Goal: Task Accomplishment & Management: Manage account settings

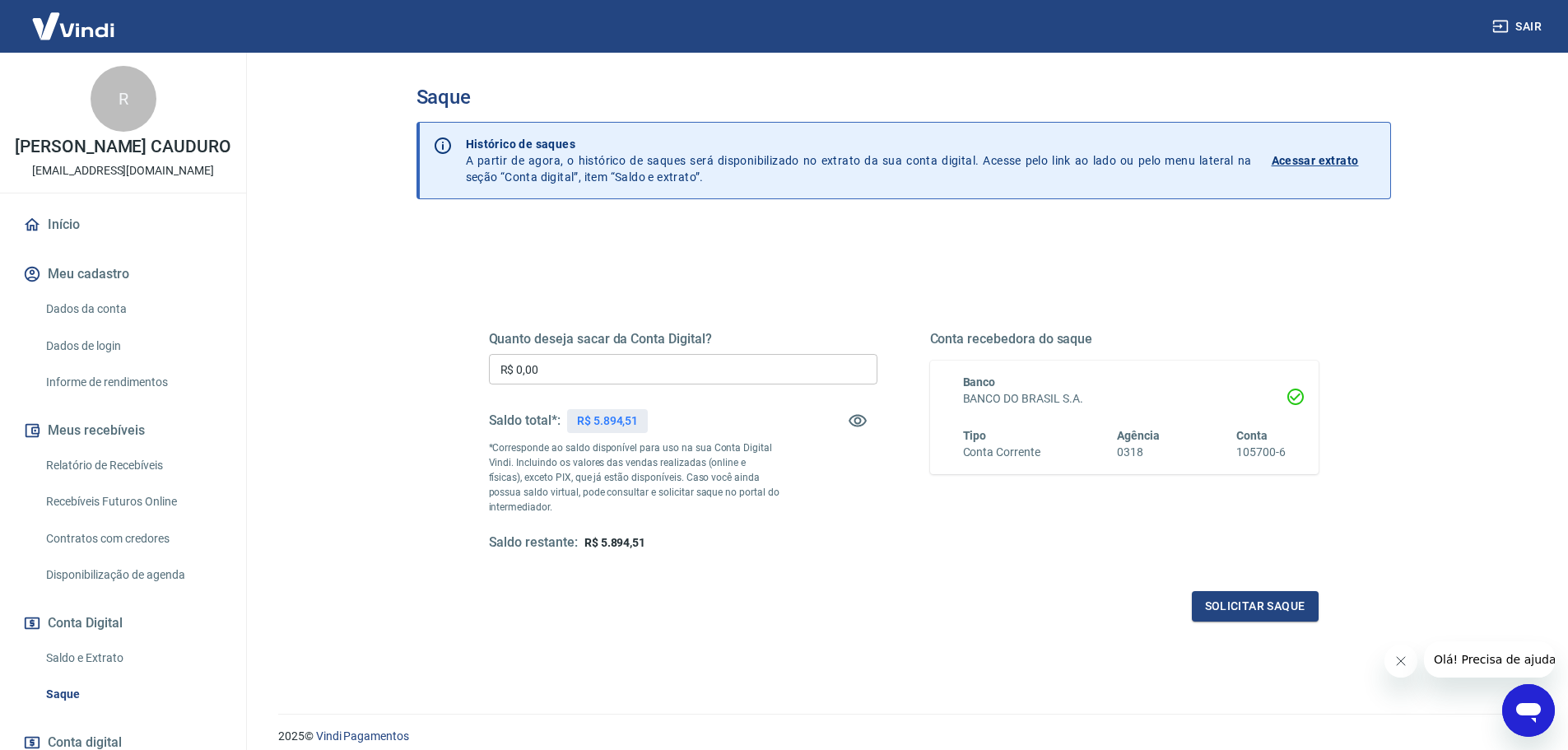
click at [114, 478] on link "Relatório de Recebíveis" at bounding box center [133, 465] width 187 height 34
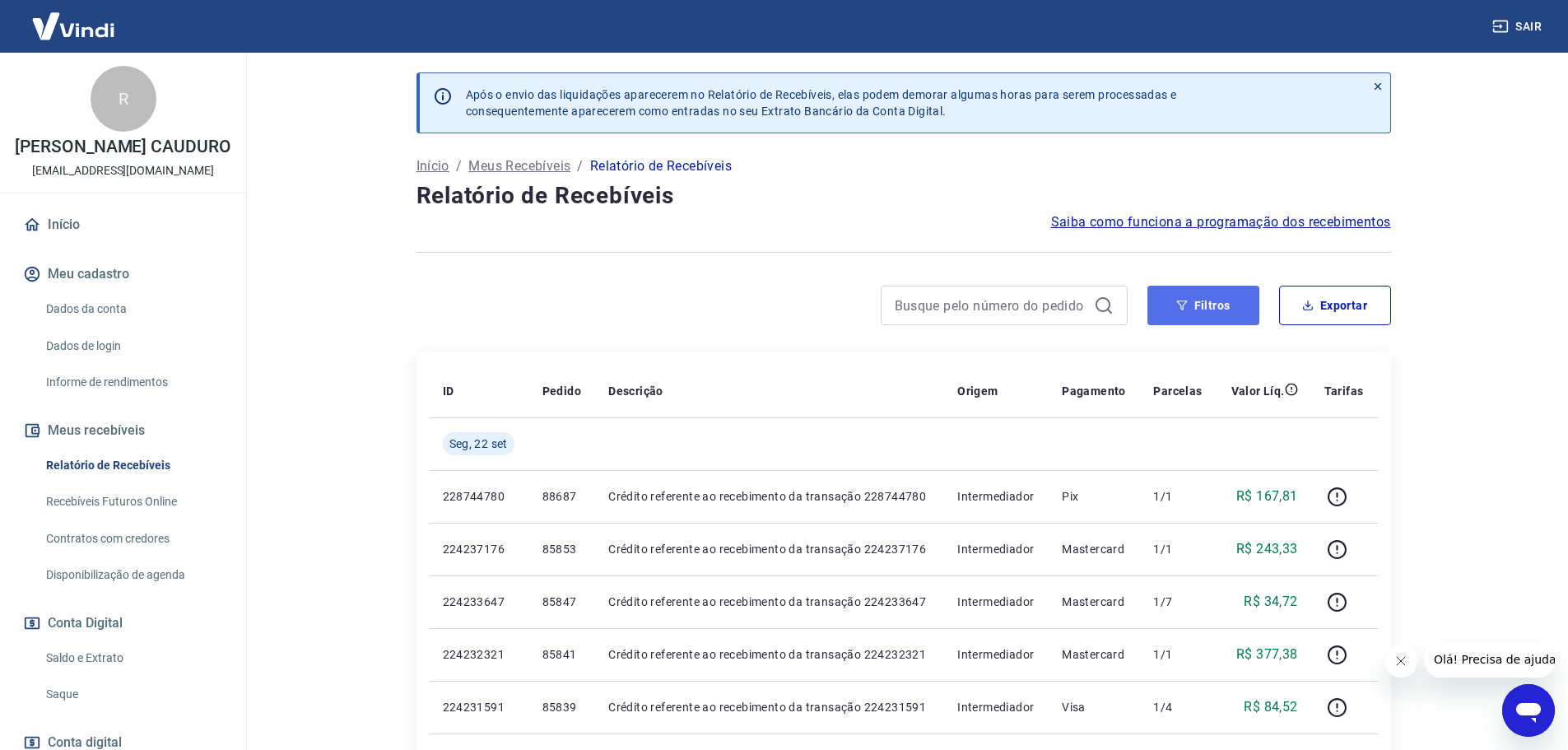
click at [1149, 313] on button "Filtros" at bounding box center [1204, 305] width 112 height 39
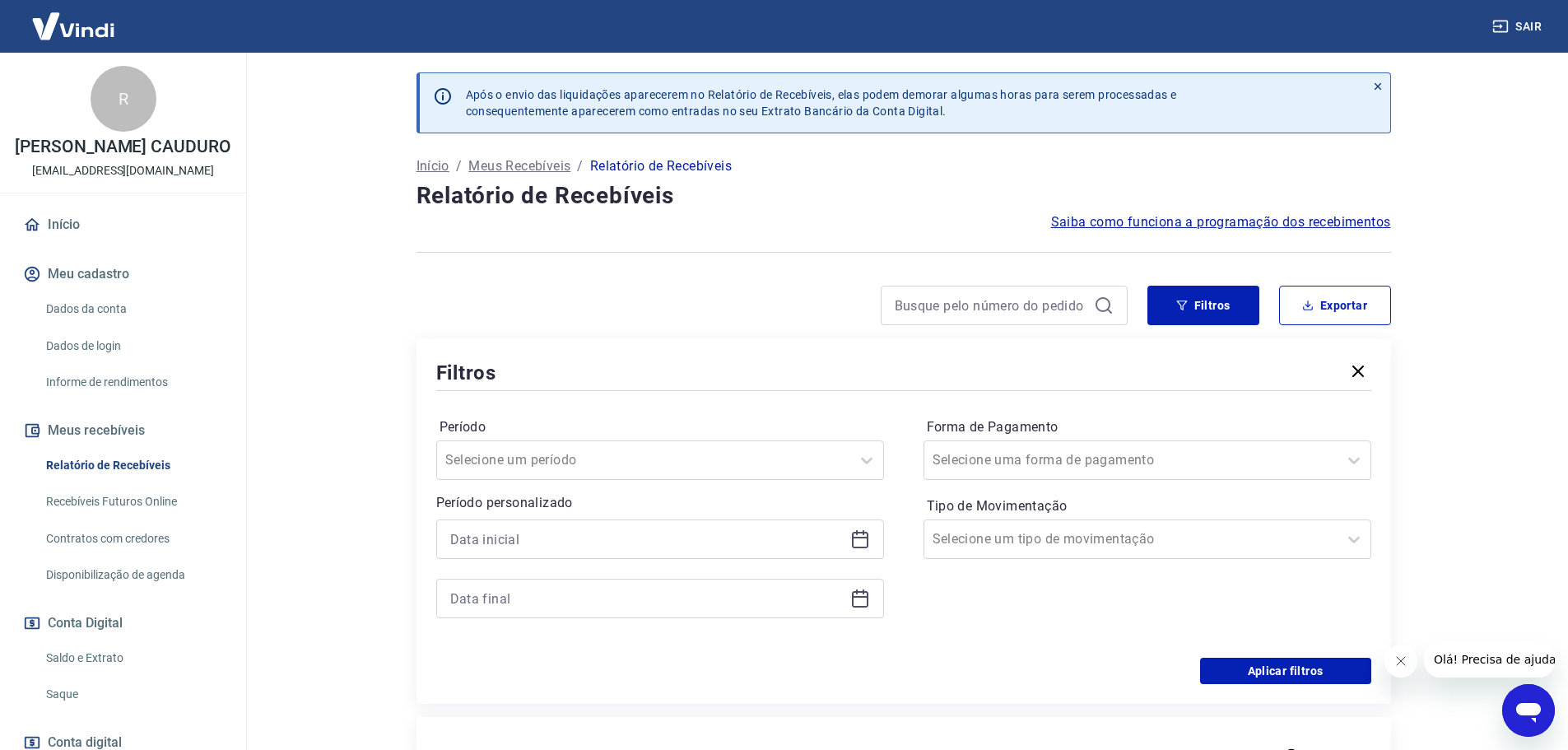
click at [874, 533] on div at bounding box center [660, 539] width 448 height 39
click at [862, 533] on icon at bounding box center [861, 540] width 17 height 17
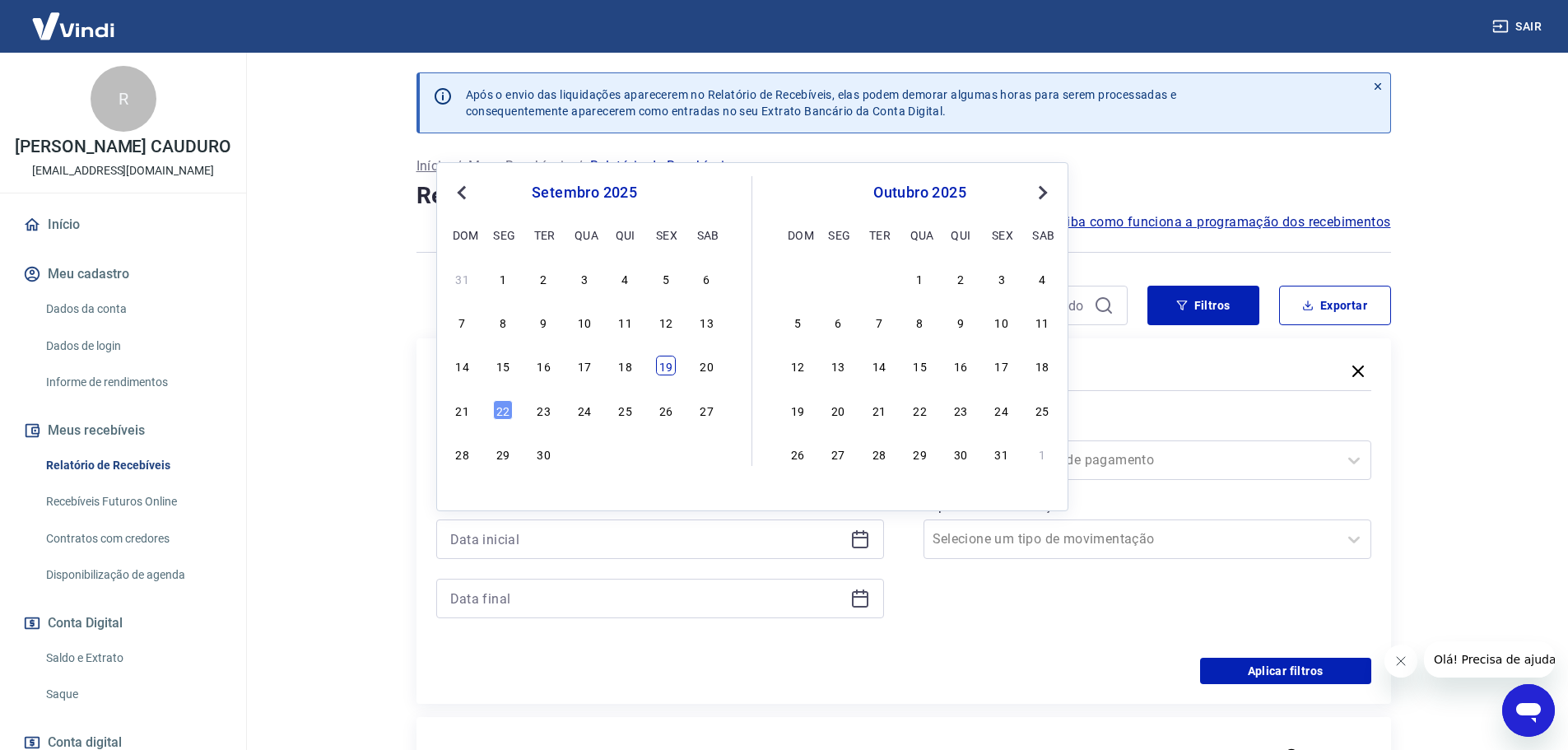
click at [671, 361] on div "19" at bounding box center [665, 365] width 20 height 20
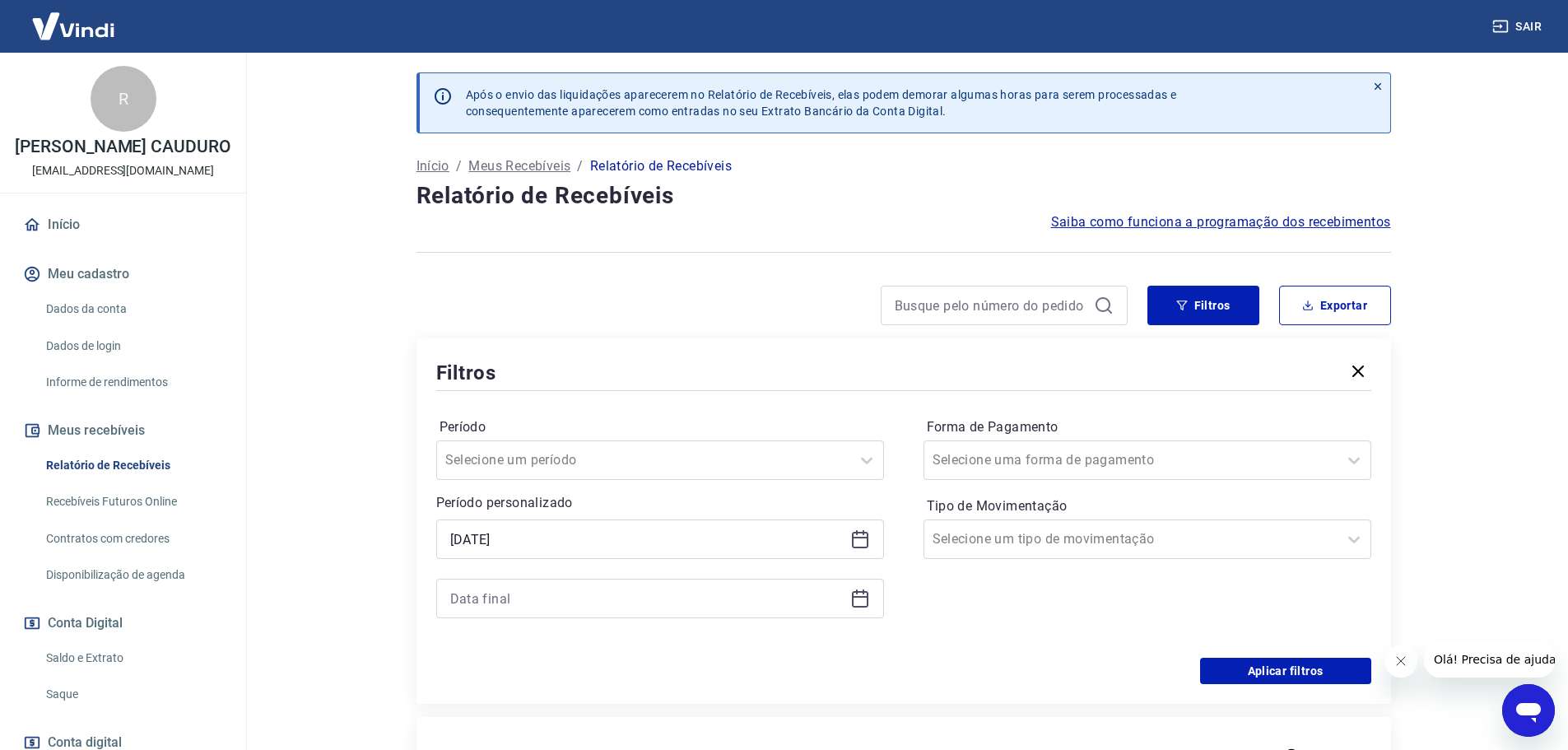
type input "[DATE]"
click at [866, 601] on icon at bounding box center [860, 598] width 20 height 20
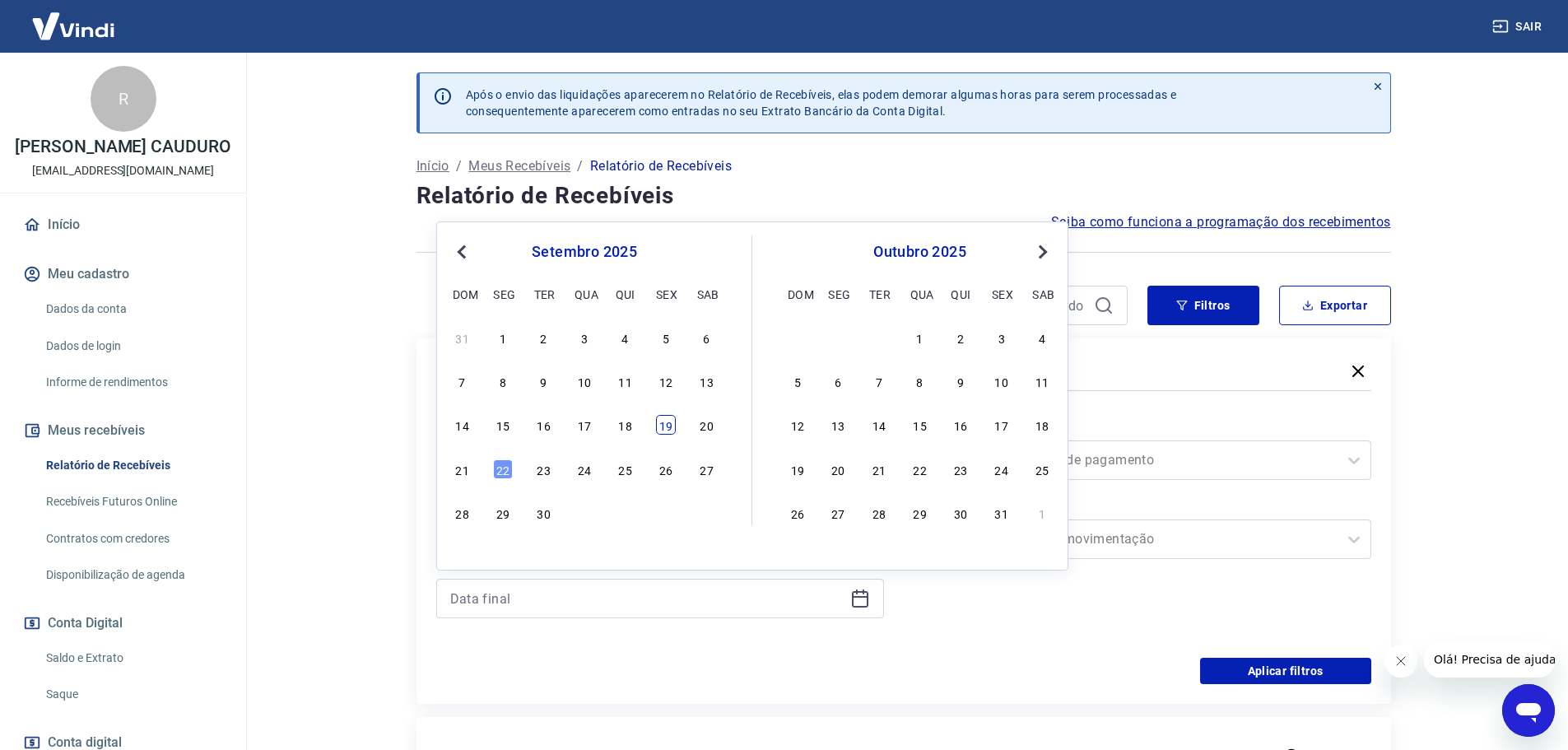
click at [676, 418] on div "19" at bounding box center [665, 424] width 20 height 20
type input "[DATE]"
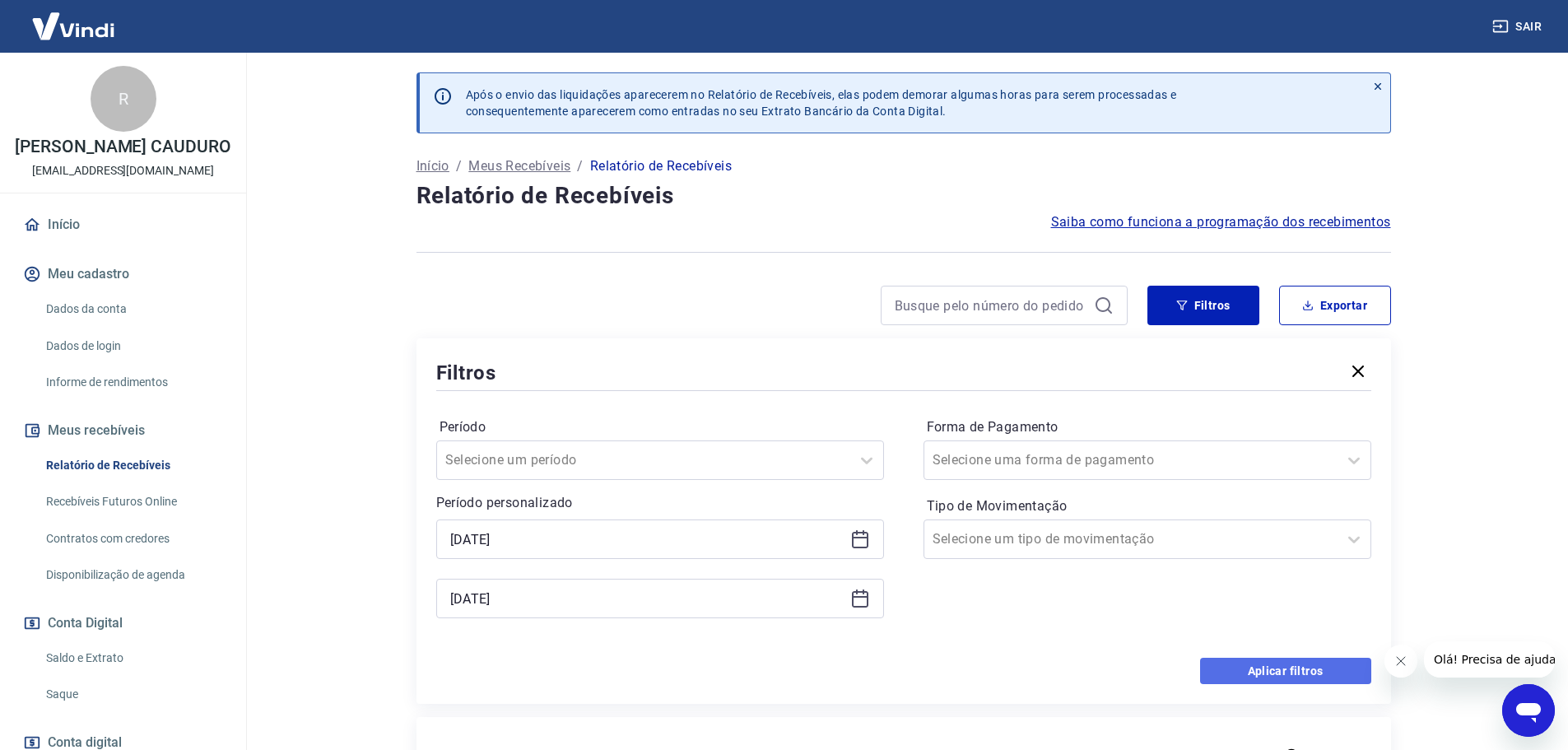
click at [1290, 668] on button "Aplicar filtros" at bounding box center [1286, 671] width 171 height 26
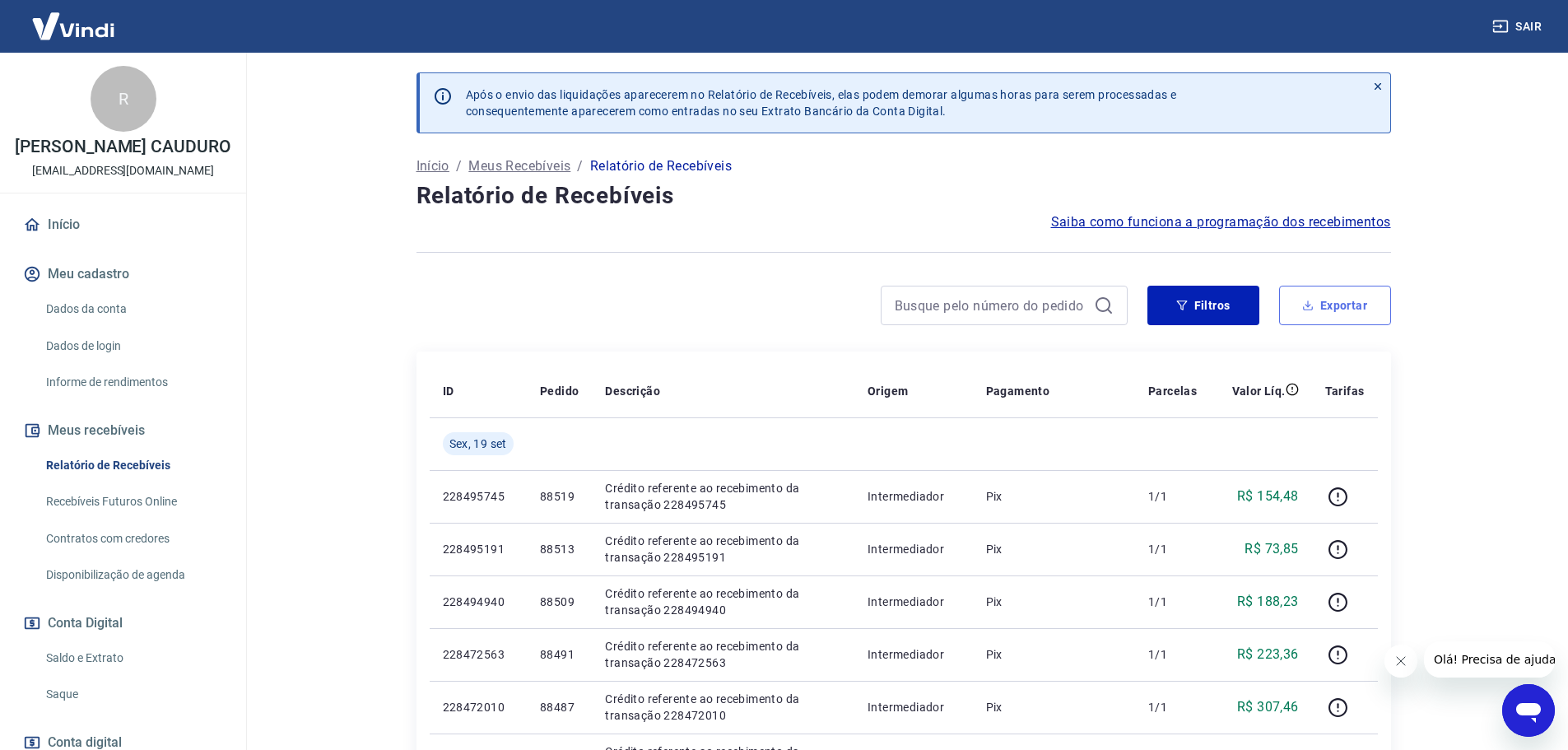
click at [1306, 310] on icon "button" at bounding box center [1308, 305] width 11 height 11
type input "[DATE]"
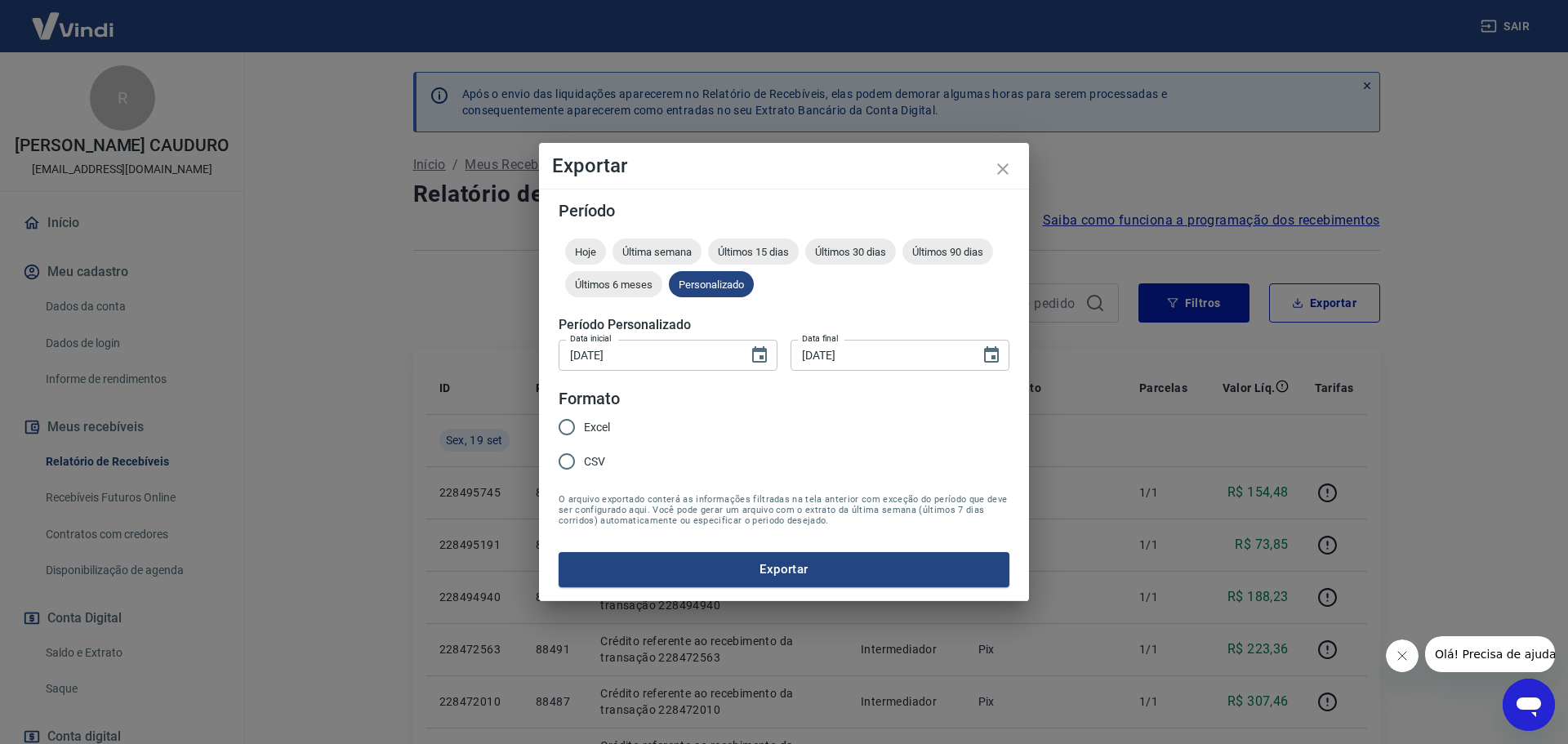
click at [600, 428] on span "Excel" at bounding box center [597, 427] width 26 height 18
click at [584, 428] on input "Excel" at bounding box center [566, 426] width 34 height 34
radio input "true"
click at [738, 574] on button "Exportar" at bounding box center [784, 569] width 450 height 34
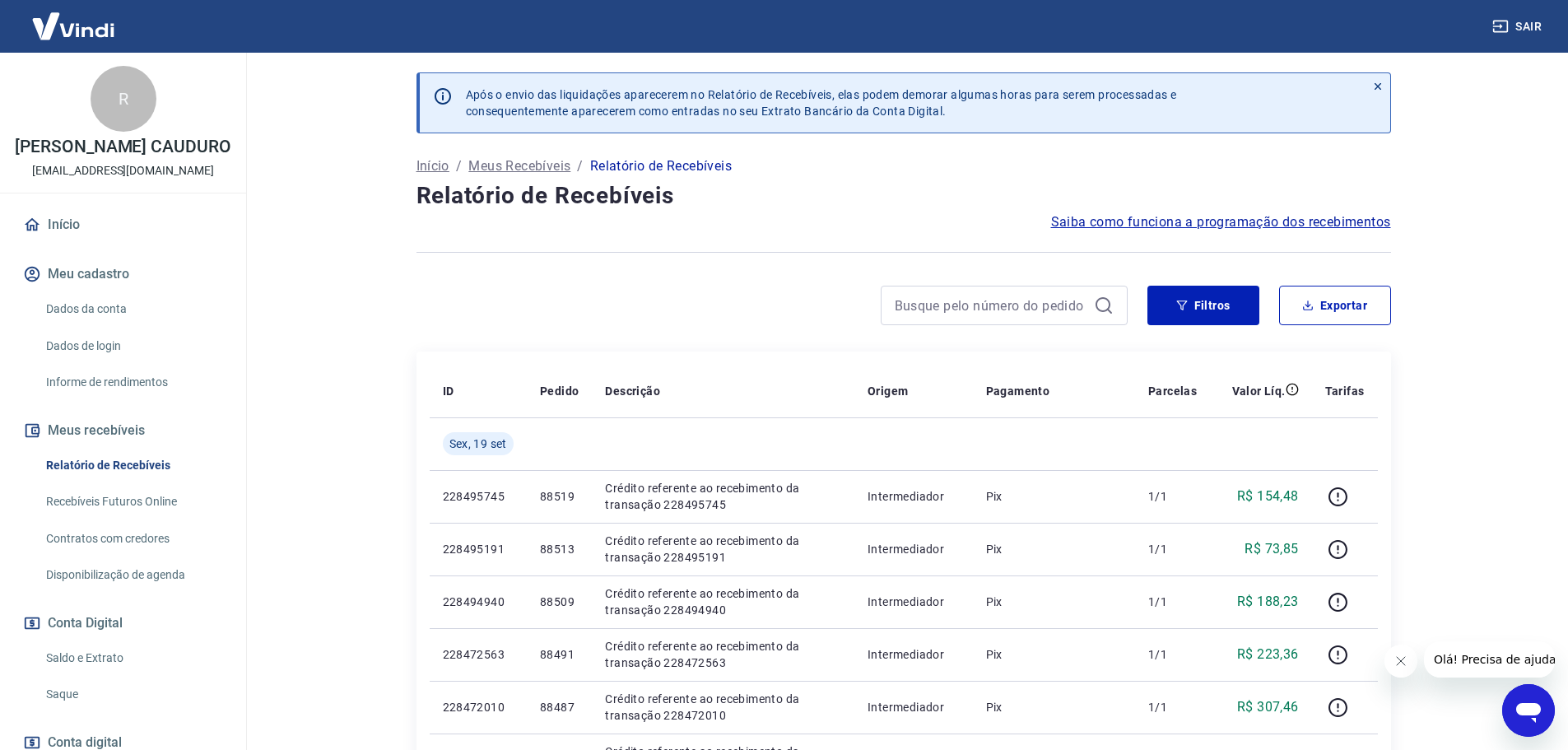
click at [118, 674] on link "Saldo e Extrato" at bounding box center [133, 658] width 187 height 34
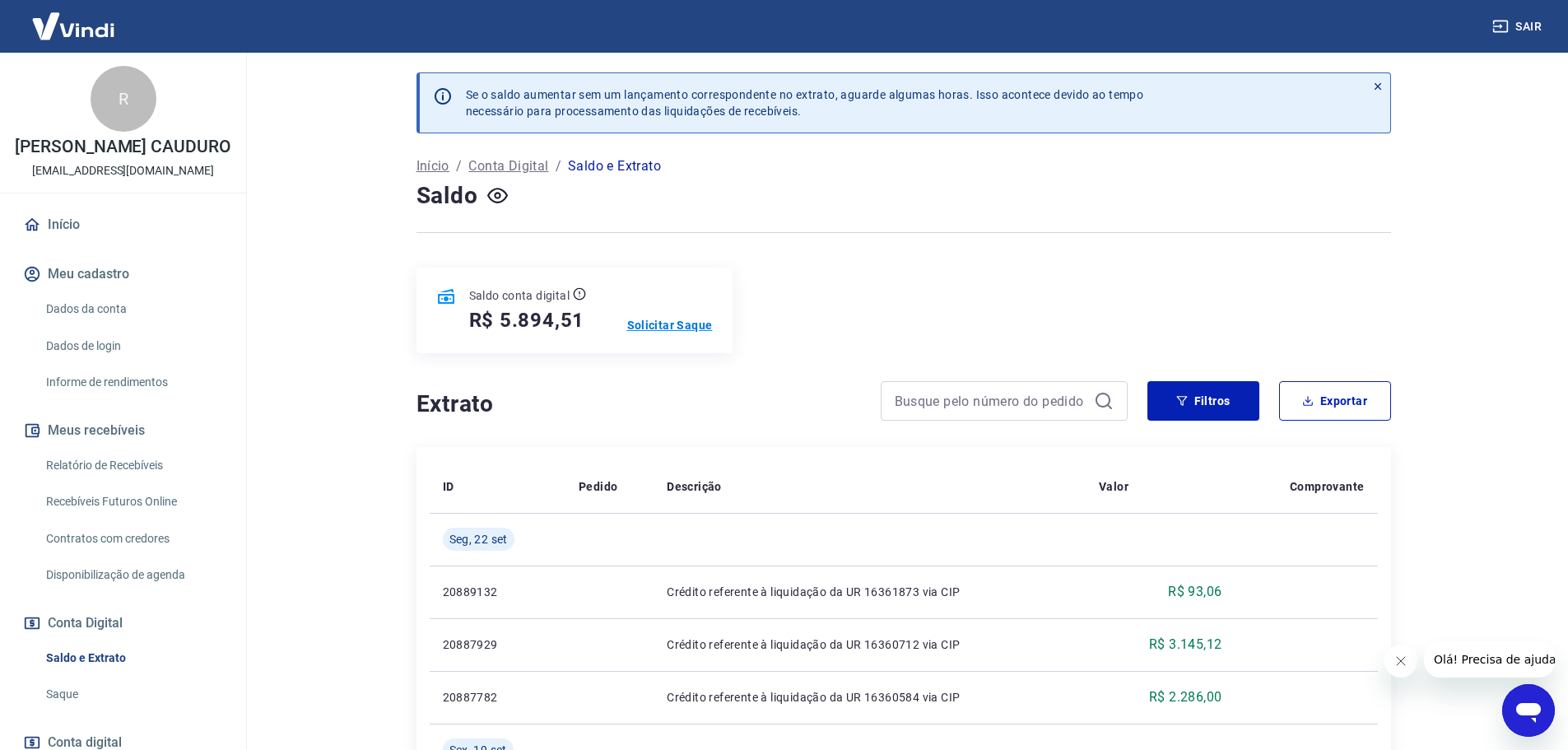
click at [676, 329] on p "Solicitar Saque" at bounding box center [670, 325] width 86 height 17
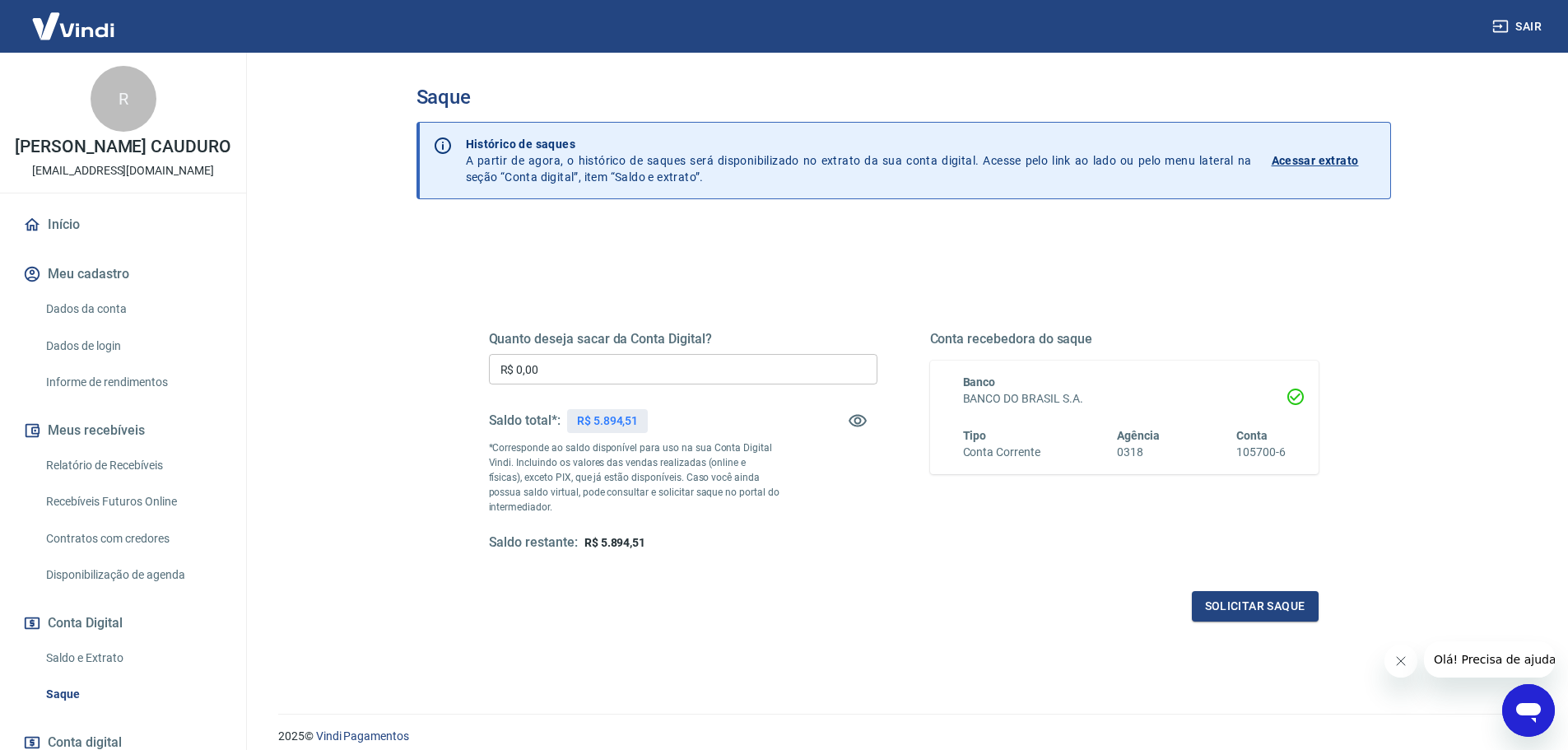
click at [687, 384] on input "R$ 0,00" at bounding box center [683, 369] width 389 height 31
type input "R$ 5.894,51"
click at [1270, 611] on button "Solicitar saque" at bounding box center [1256, 606] width 127 height 31
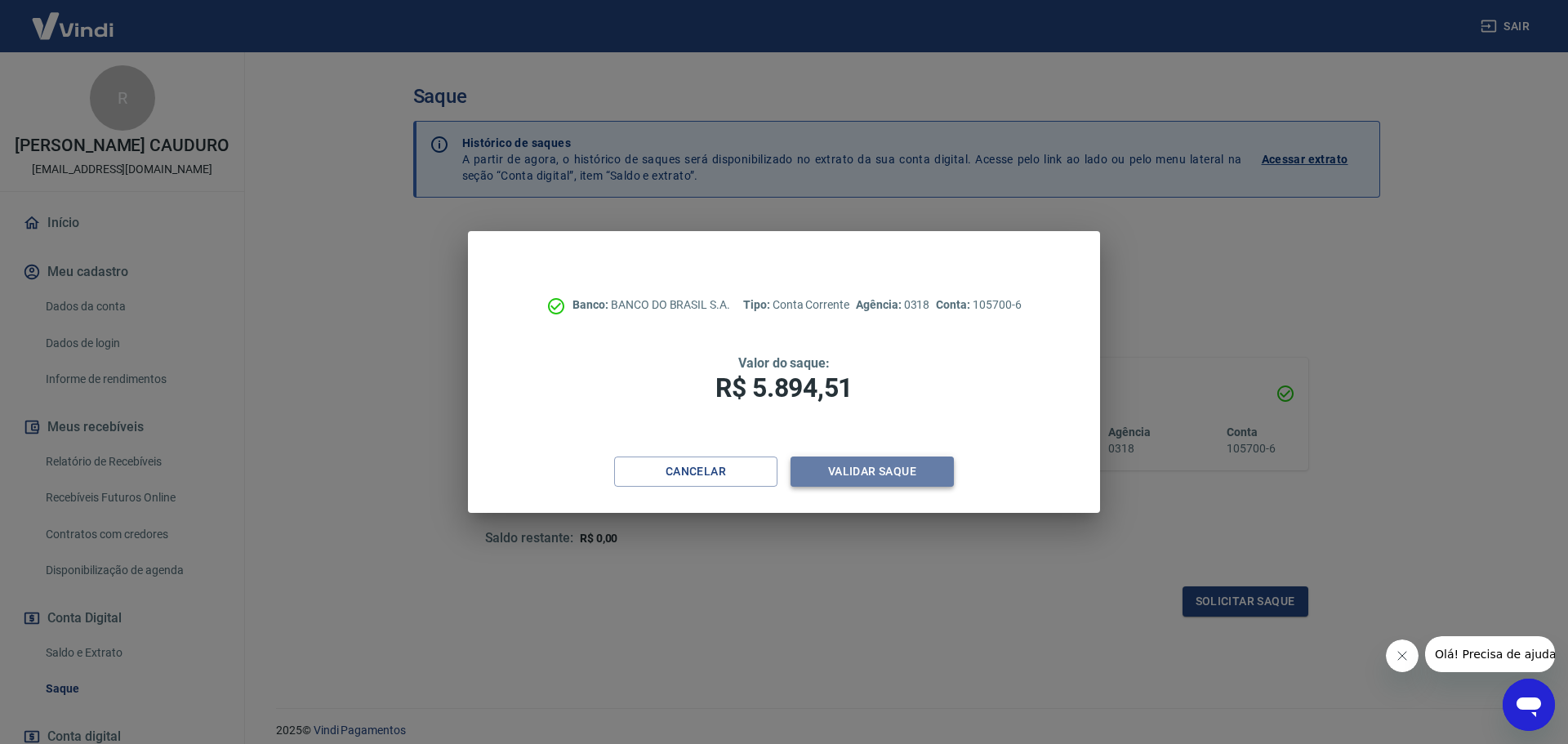
click at [933, 457] on button "Validar saque" at bounding box center [872, 472] width 163 height 31
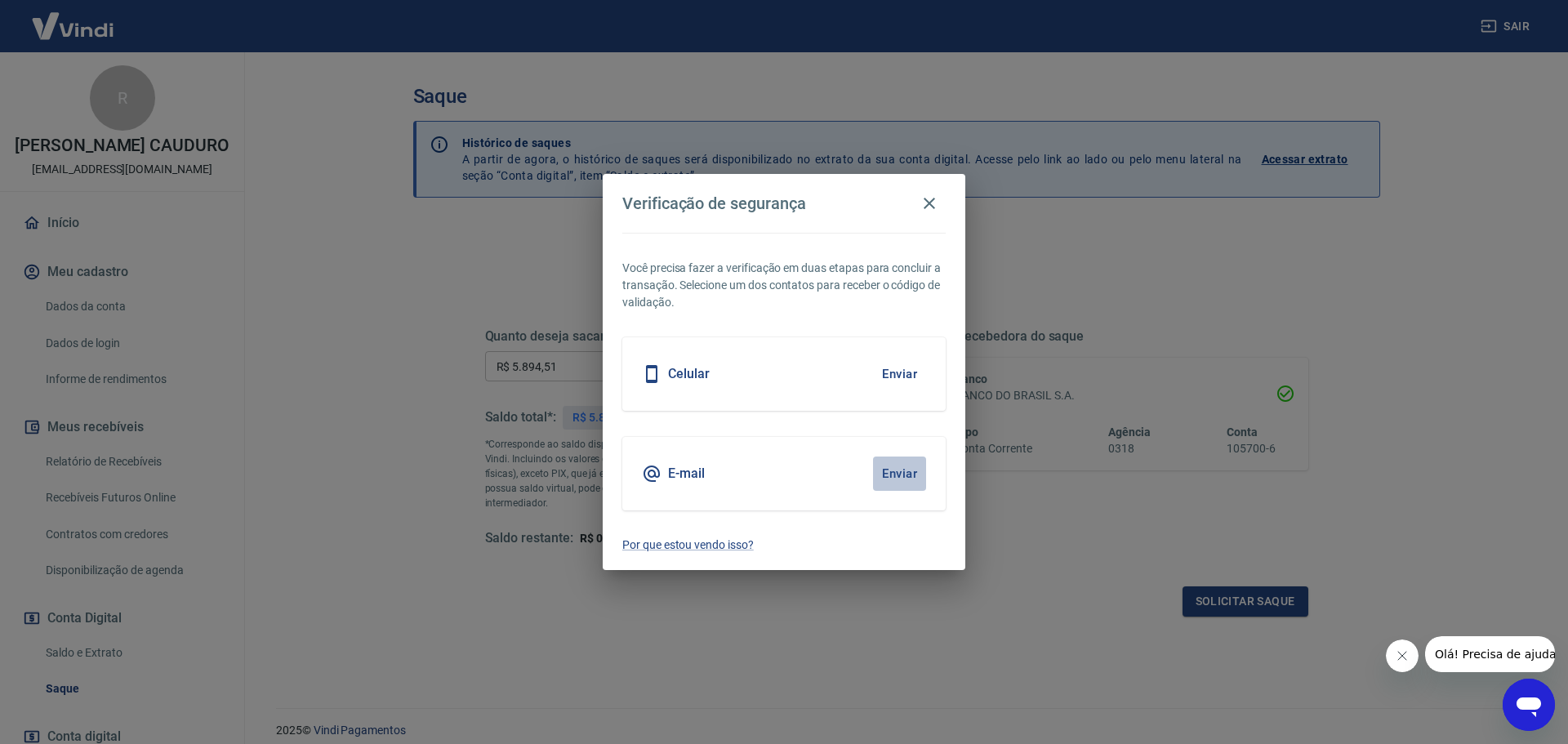
click at [897, 463] on button "Enviar" at bounding box center [899, 473] width 53 height 34
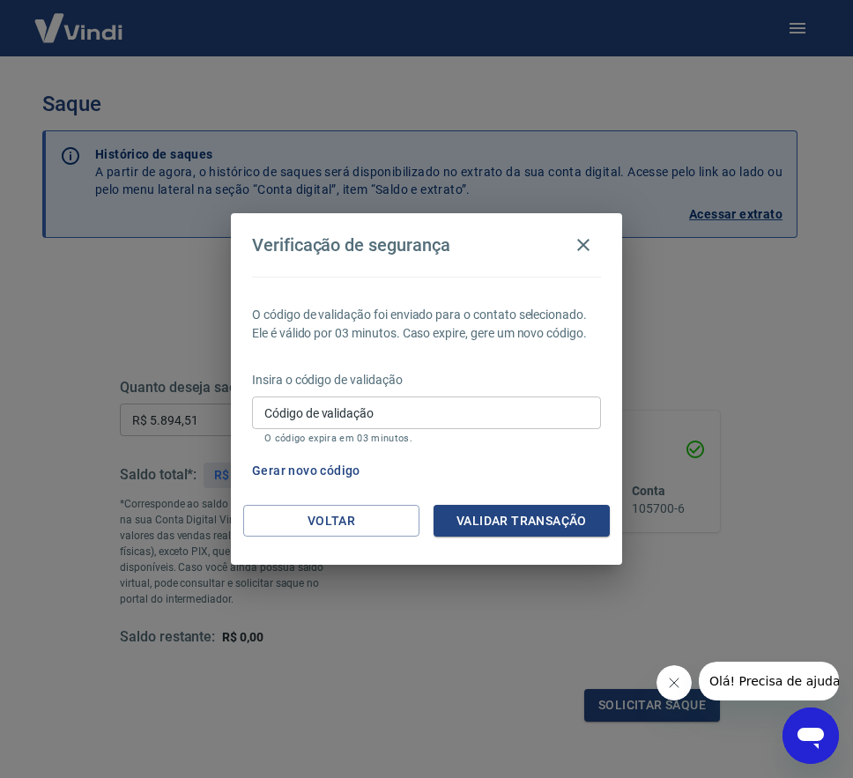
click at [472, 425] on input "Código de validação" at bounding box center [426, 412] width 349 height 33
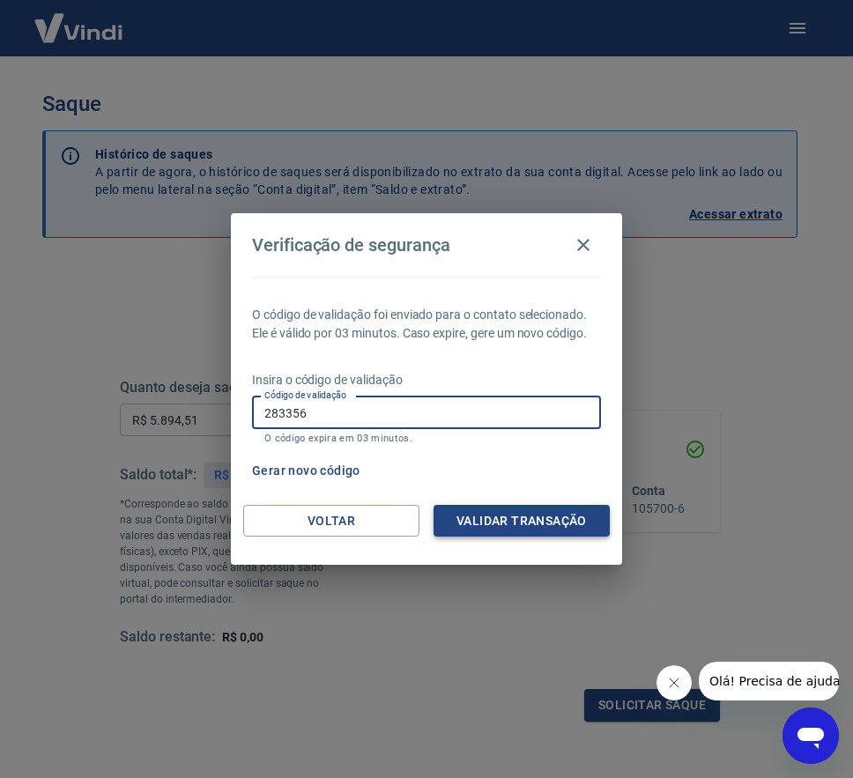
type input "283356"
click at [527, 519] on button "Validar transação" at bounding box center [521, 521] width 176 height 33
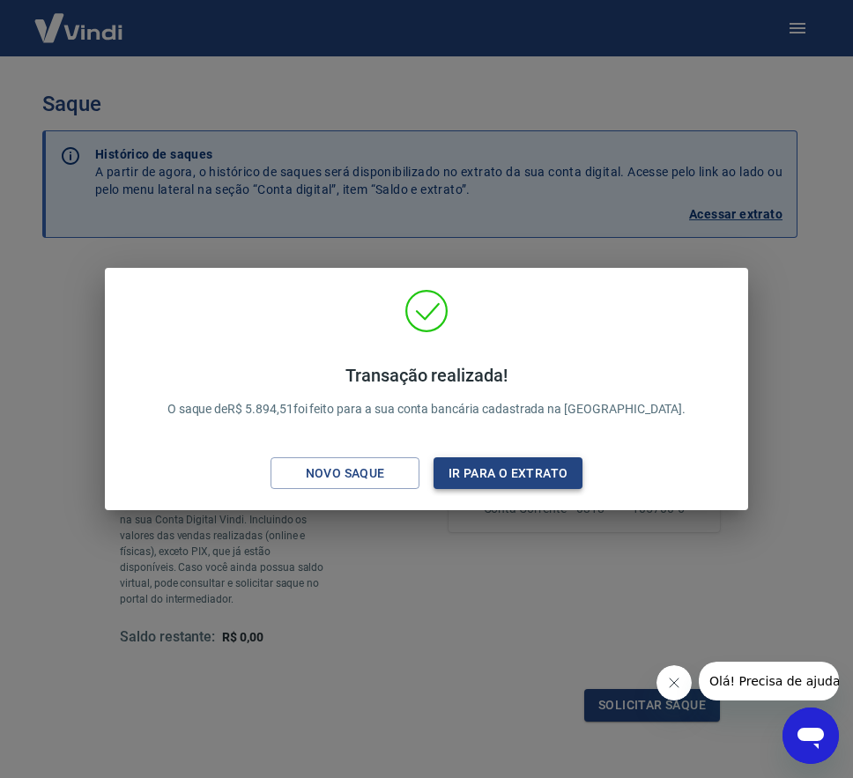
click at [533, 463] on button "Ir para o extrato" at bounding box center [507, 473] width 149 height 33
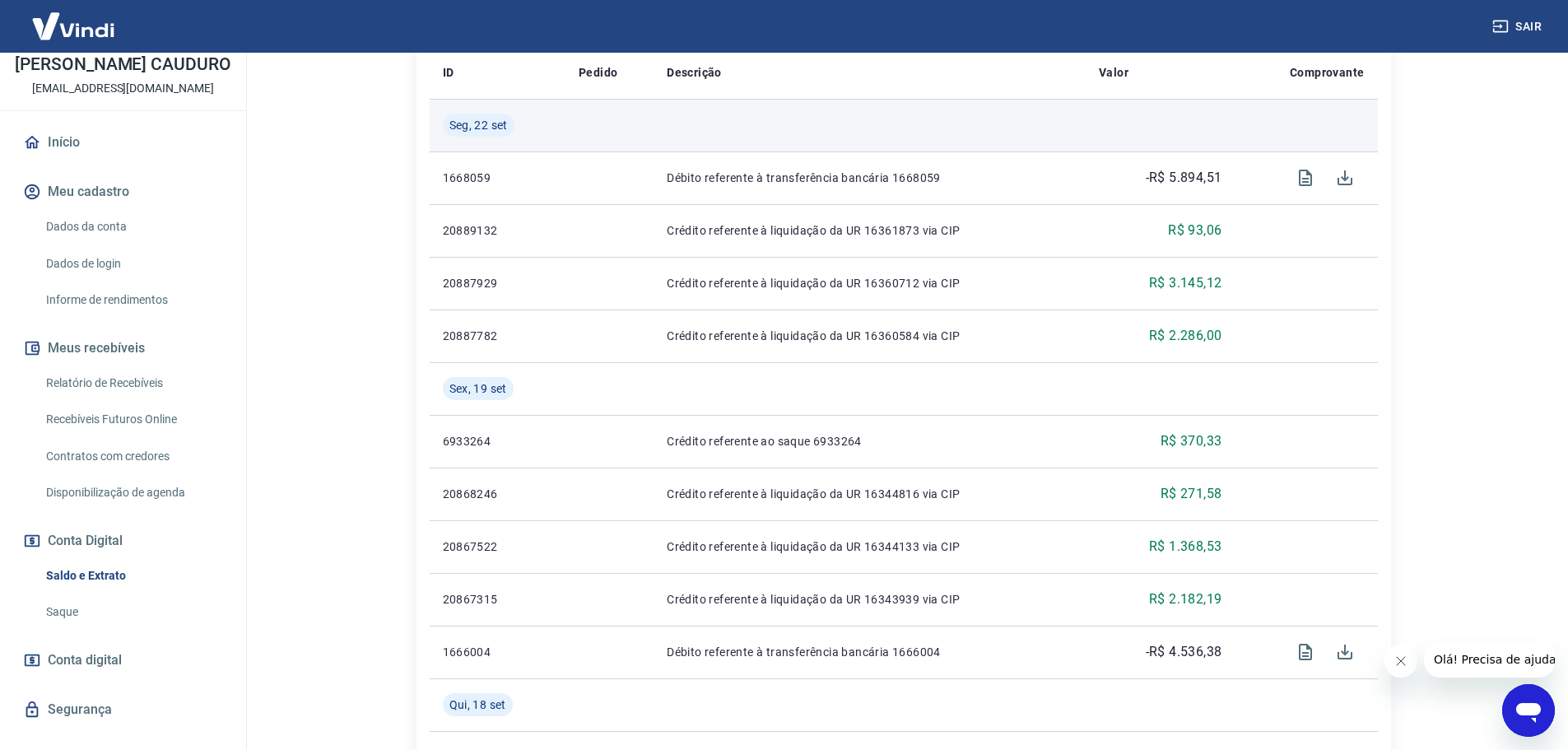
scroll to position [494, 0]
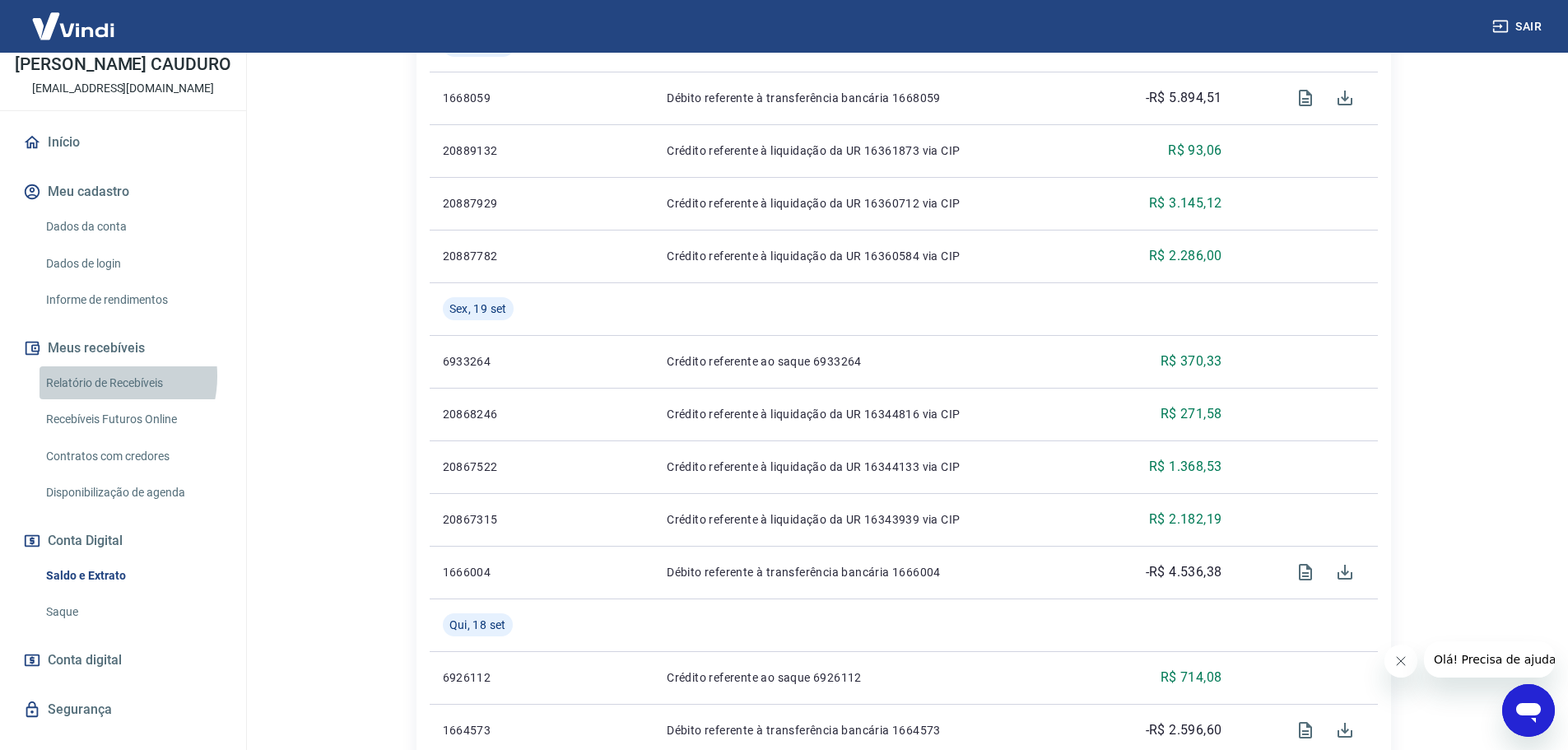
click at [95, 392] on link "Relatório de Recebíveis" at bounding box center [133, 383] width 187 height 34
